Goal: Navigation & Orientation: Find specific page/section

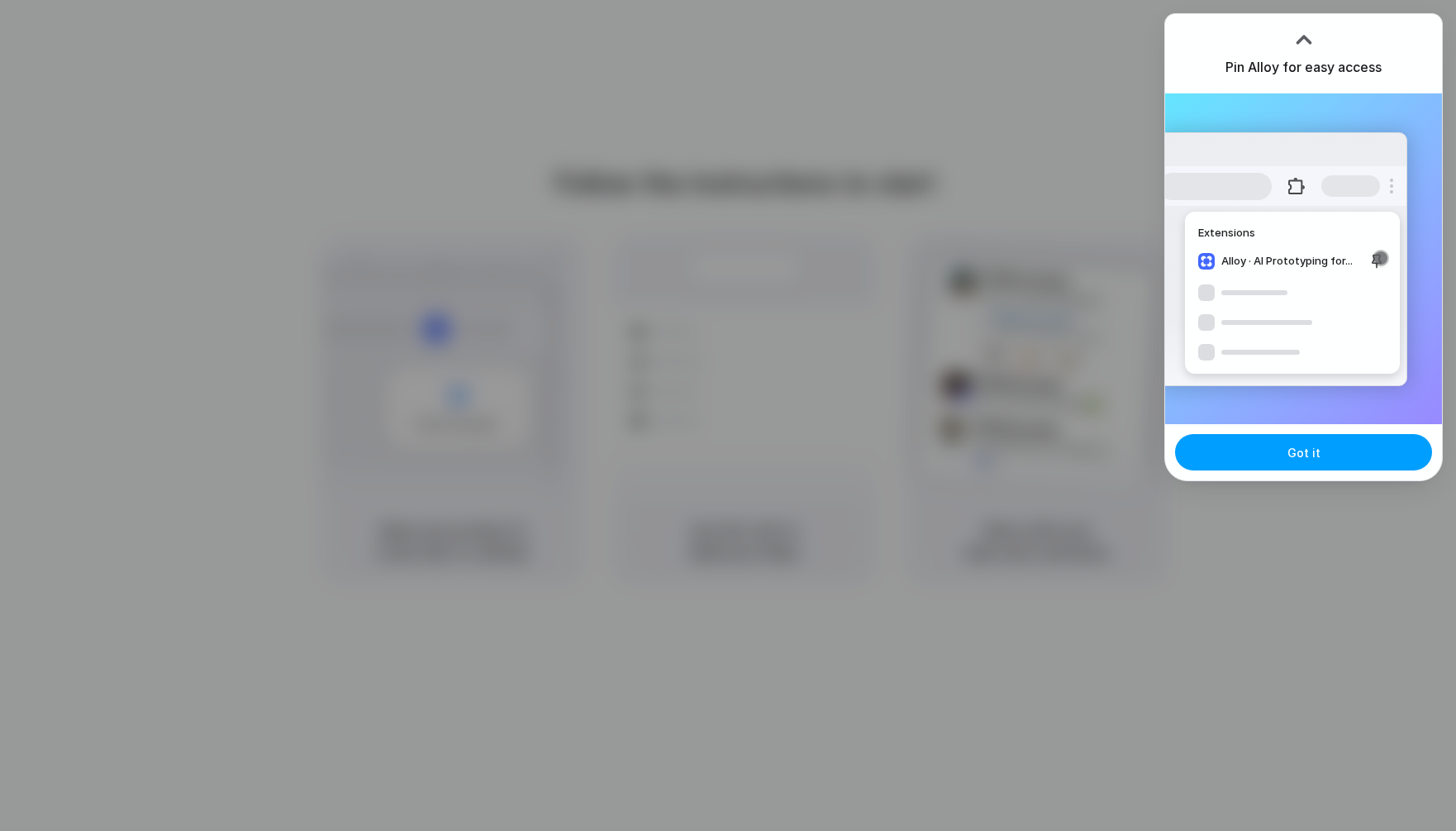
click at [1327, 457] on button "Got it" at bounding box center [1304, 452] width 258 height 36
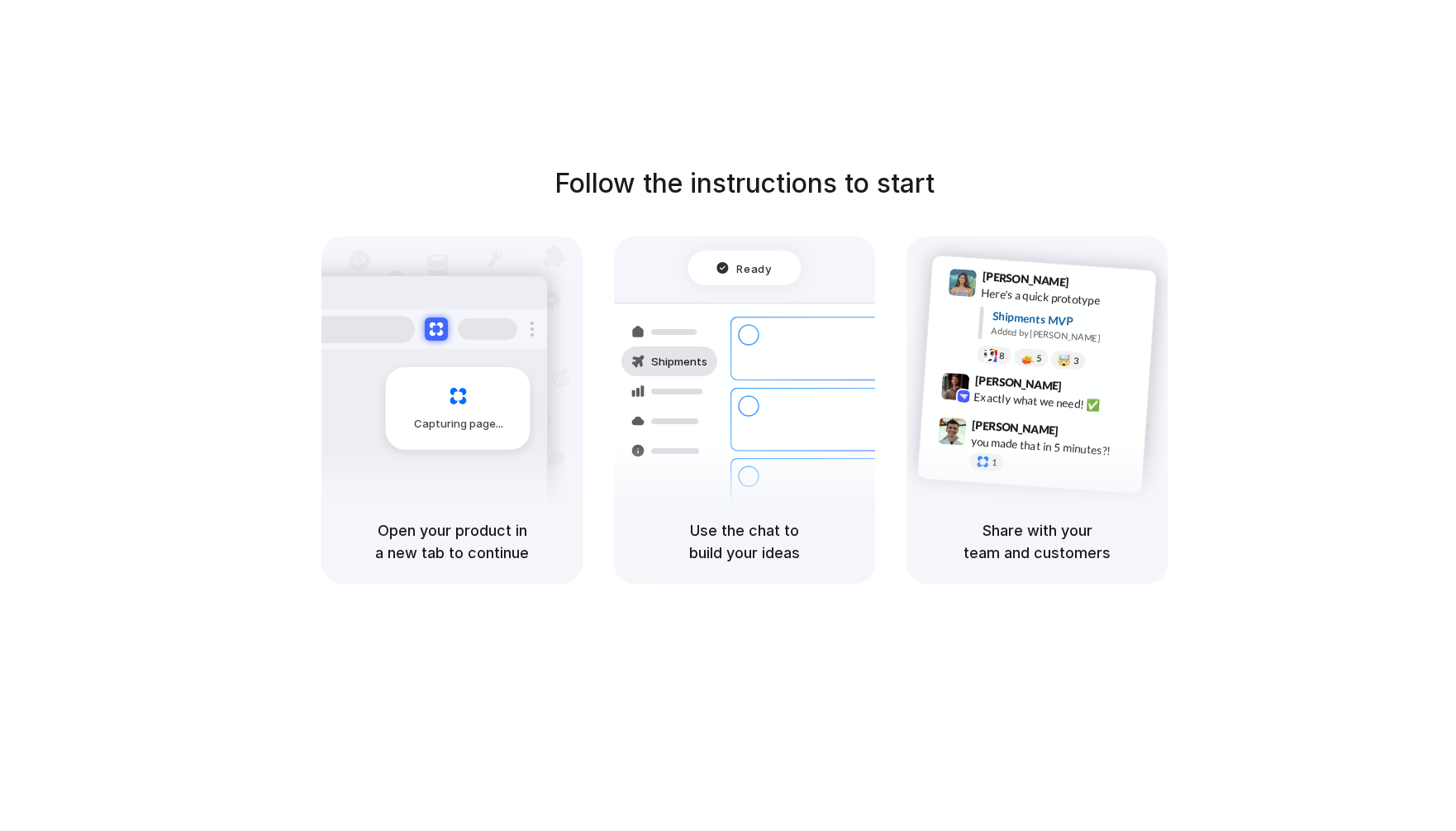
click at [745, 523] on h5 "Use the chat to build your ideas" at bounding box center [744, 541] width 221 height 45
click at [459, 422] on span "Capturing page" at bounding box center [460, 423] width 92 height 16
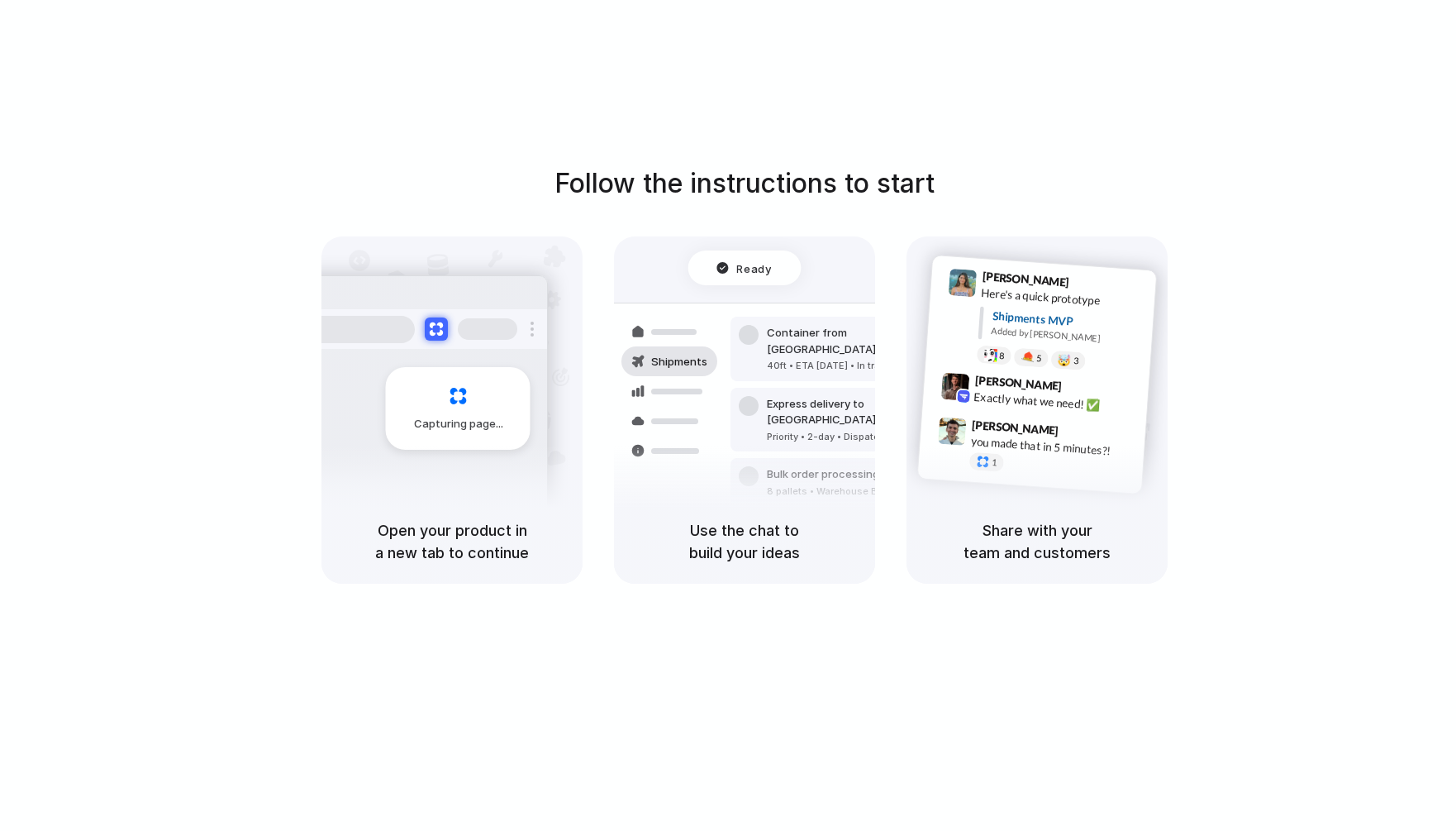
click at [1021, 430] on span "[PERSON_NAME]" at bounding box center [1016, 427] width 88 height 24
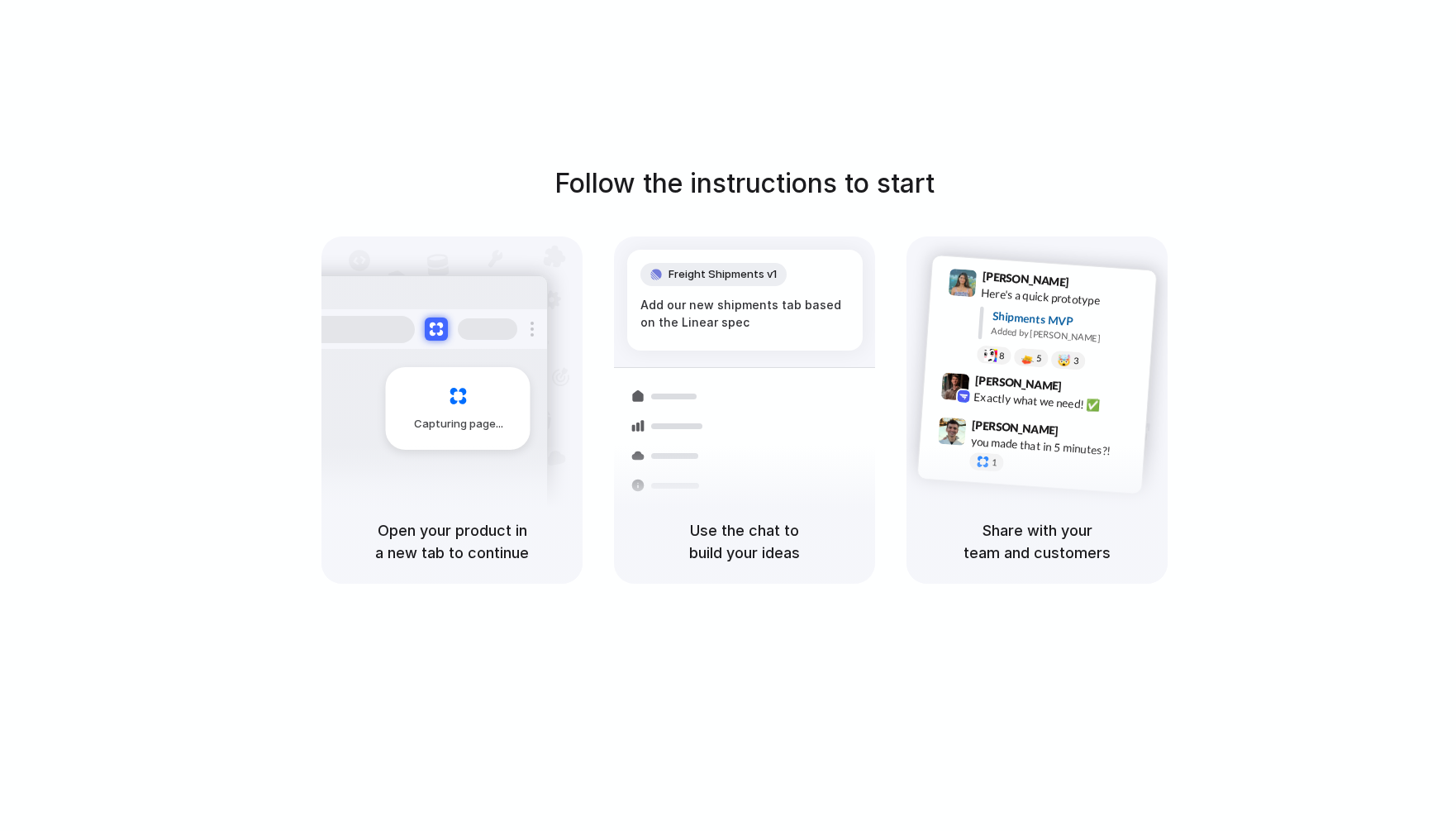
click at [491, 375] on div "Capturing page" at bounding box center [458, 408] width 145 height 82
click at [728, 416] on div at bounding box center [728, 416] width 0 height 0
